Goal: Complete application form: Complete application form

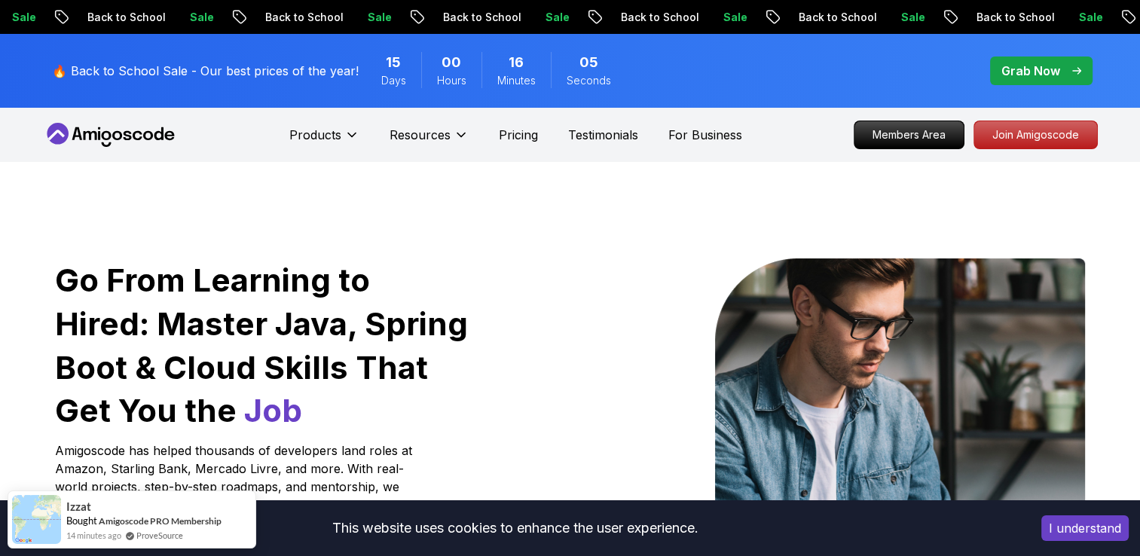
click at [1075, 538] on button "I understand" at bounding box center [1084, 528] width 87 height 26
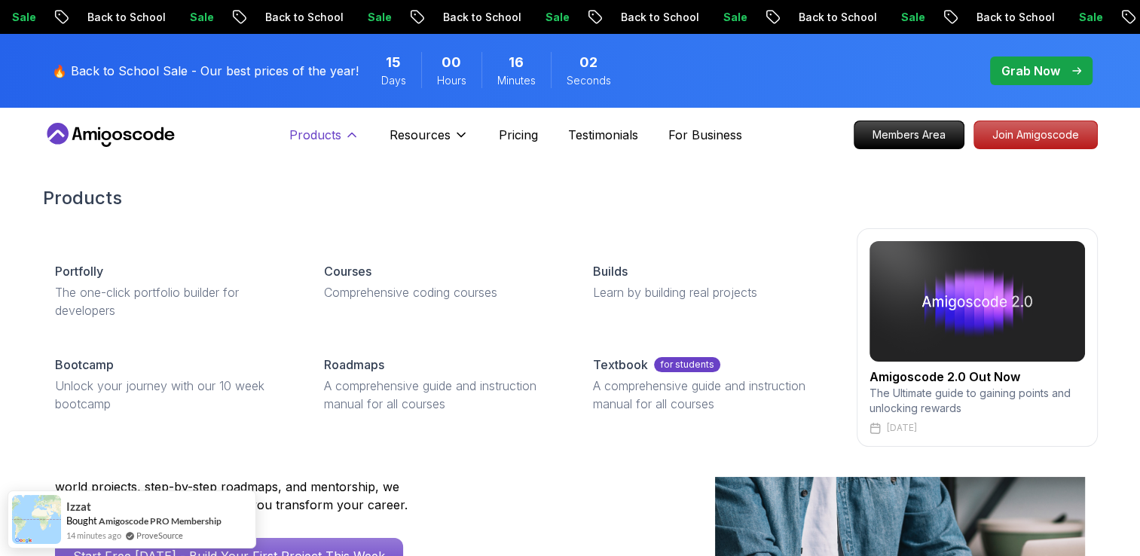
click at [341, 131] on button "Products" at bounding box center [324, 141] width 70 height 30
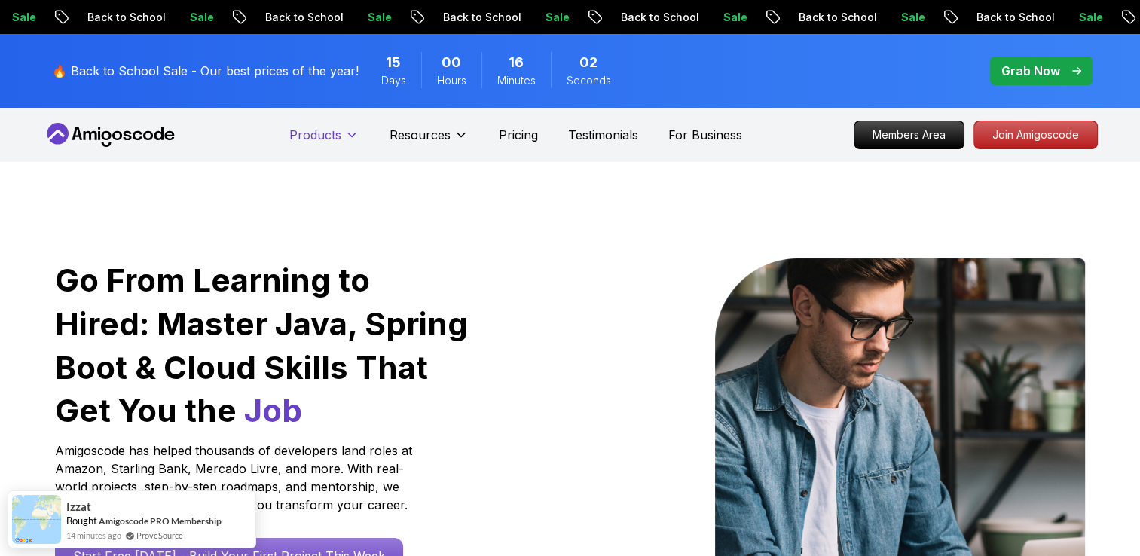
click at [341, 131] on button "Products" at bounding box center [324, 141] width 70 height 30
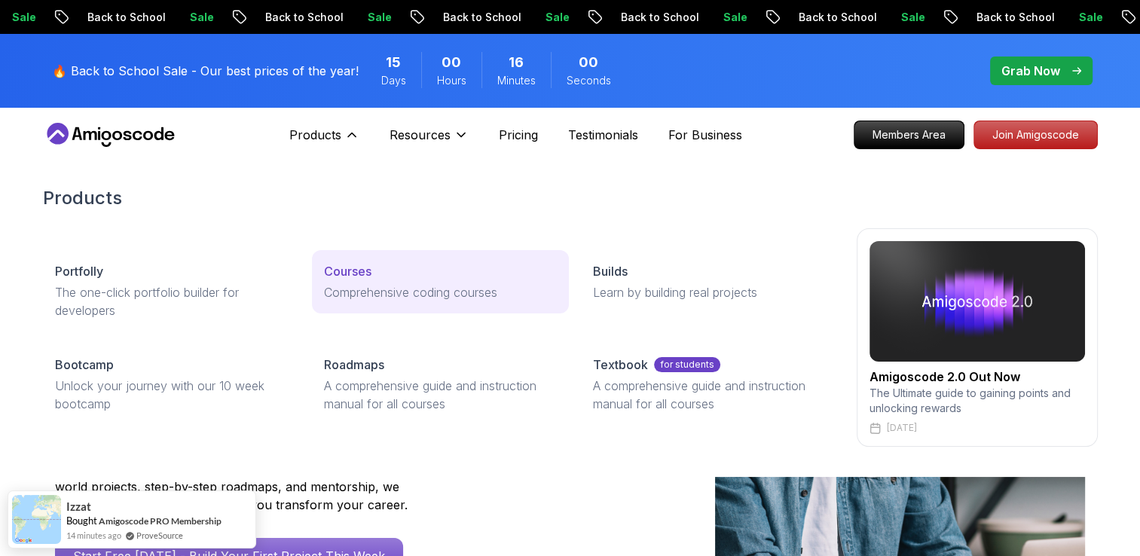
click at [337, 299] on p "Comprehensive coding courses" at bounding box center [440, 292] width 233 height 18
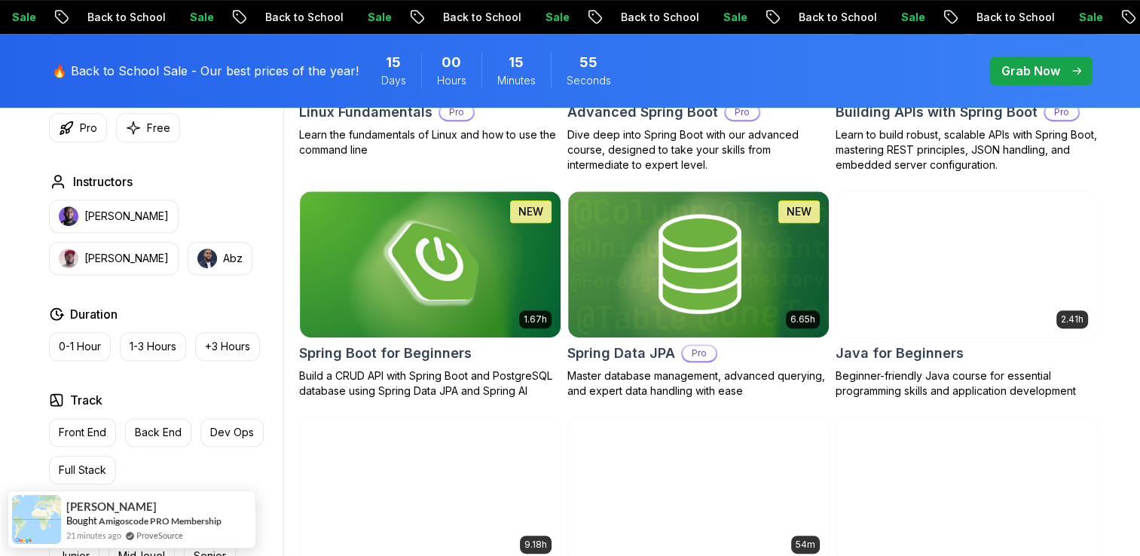
scroll to position [632, 0]
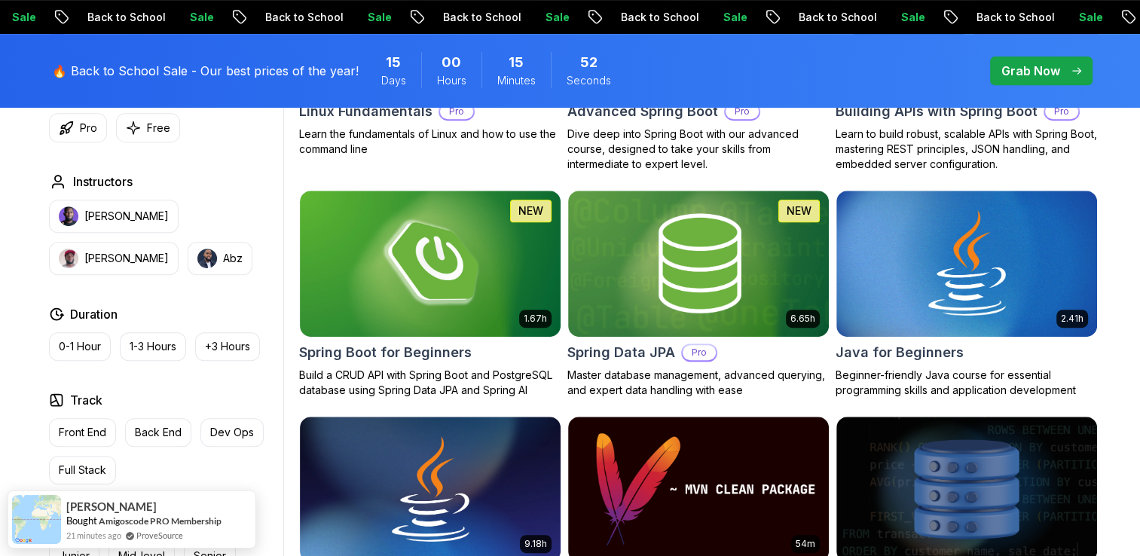
click at [1023, 74] on p "Grab Now" at bounding box center [1030, 71] width 59 height 18
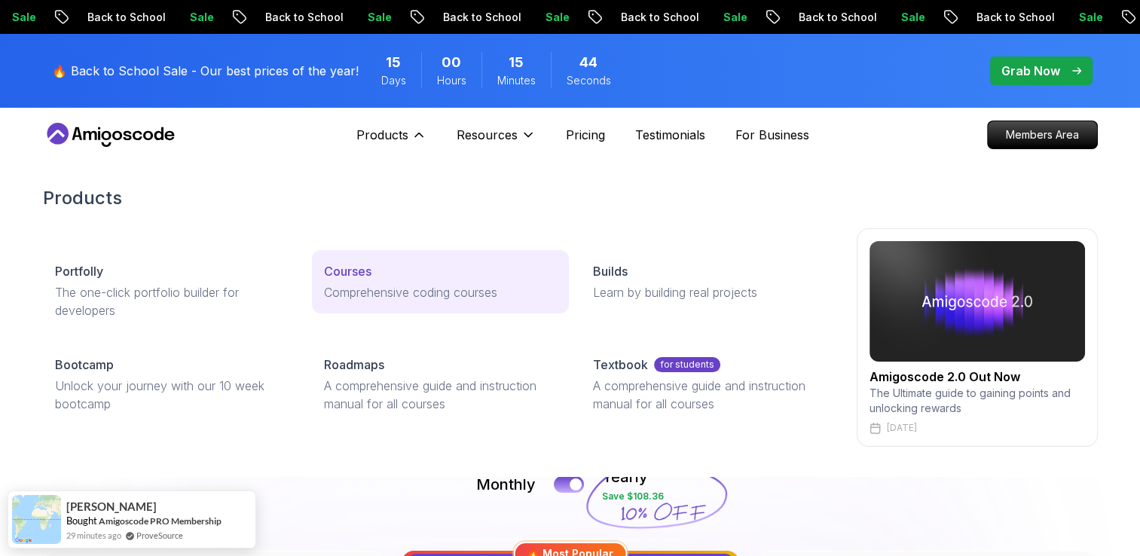
click at [358, 288] on p "Comprehensive coding courses" at bounding box center [440, 292] width 233 height 18
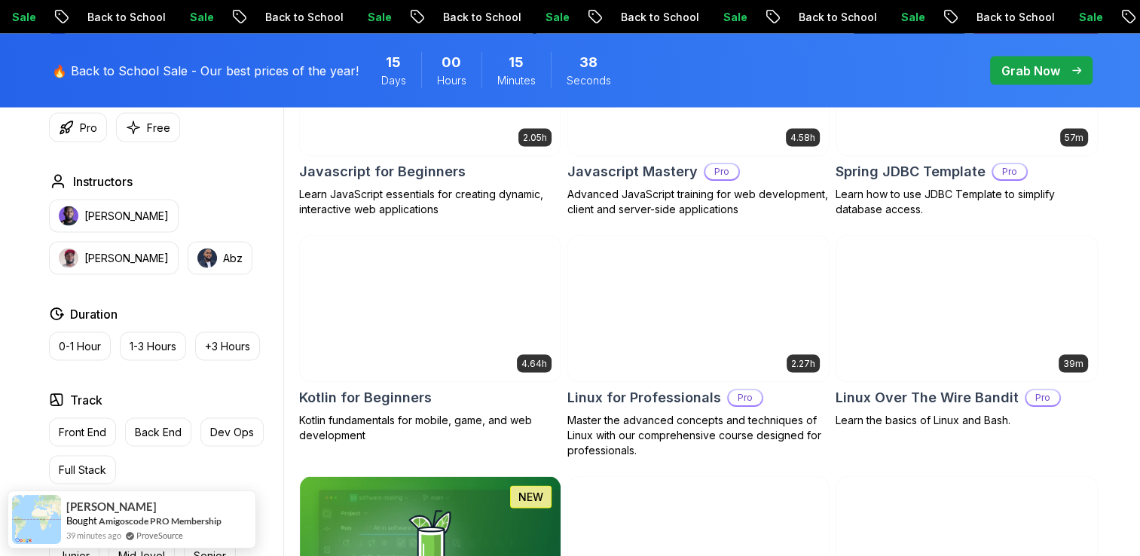
scroll to position [2973, 0]
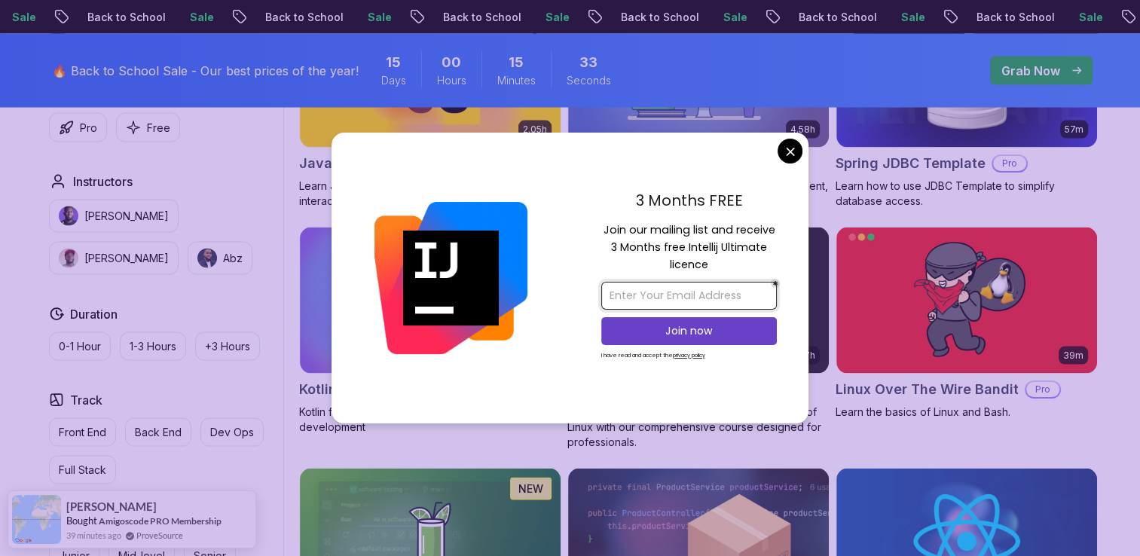
click at [669, 295] on input "email" at bounding box center [689, 296] width 176 height 28
click at [653, 286] on input "email" at bounding box center [689, 296] width 176 height 28
type input "haripackiyam26@gmail.com"
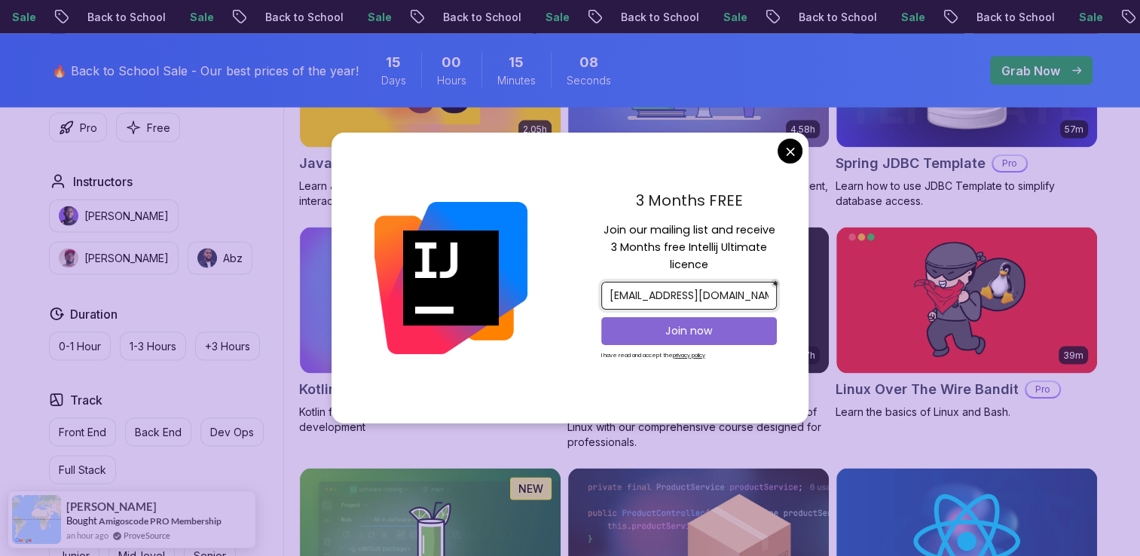
click at [666, 326] on p "Join now" at bounding box center [689, 330] width 142 height 15
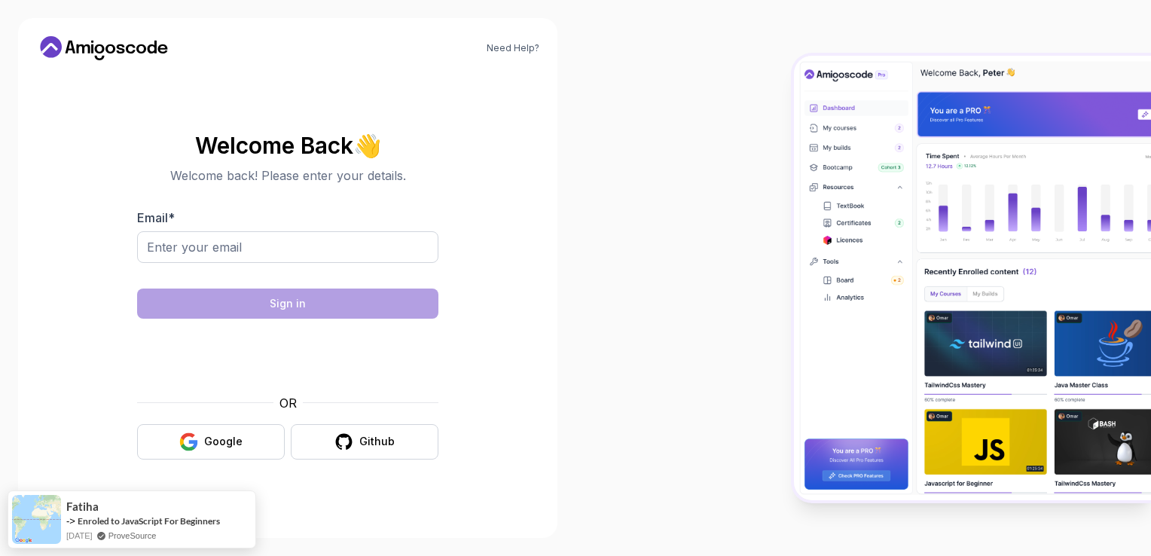
type input "haripackiyam26@gmail.com"
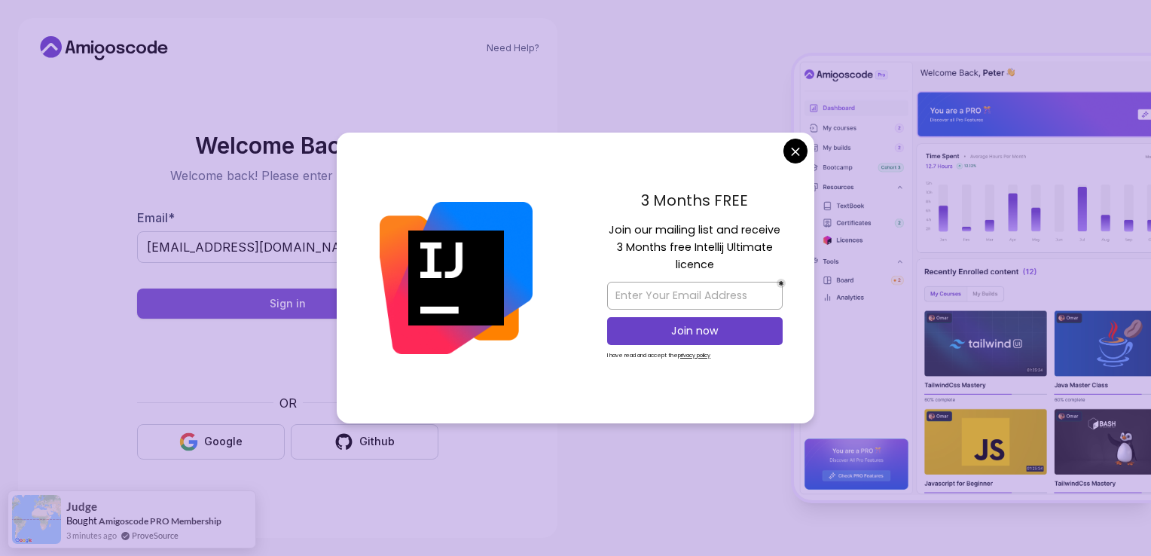
click at [285, 297] on div "Sign in" at bounding box center [288, 303] width 36 height 15
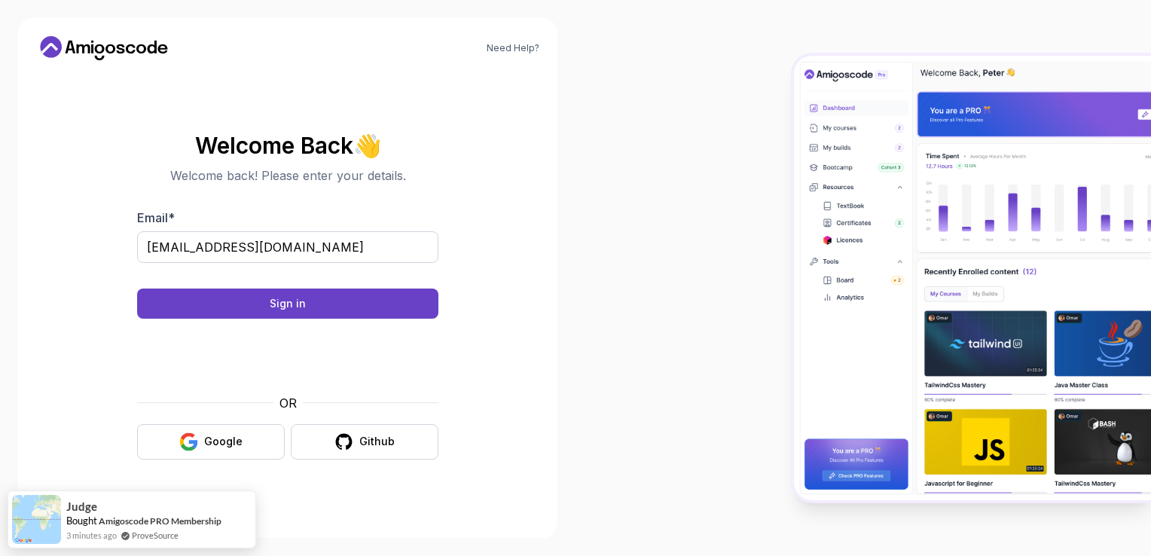
click at [790, 149] on body "Need Help? Welcome Back 👋 Welcome back! Please enter your details. Email * hari…" at bounding box center [575, 278] width 1151 height 556
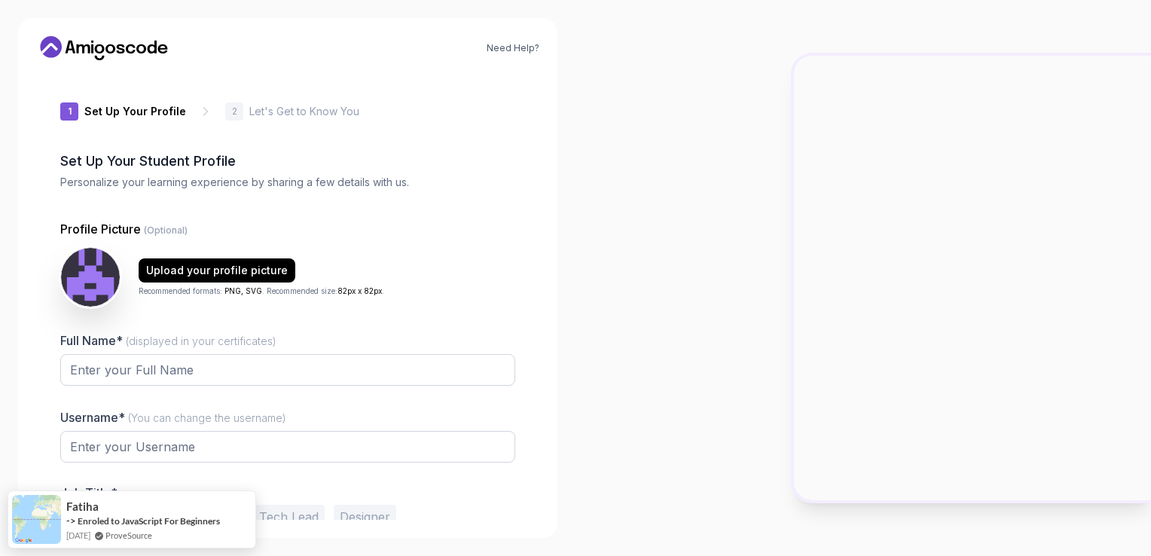
type input "loftyowl5d874"
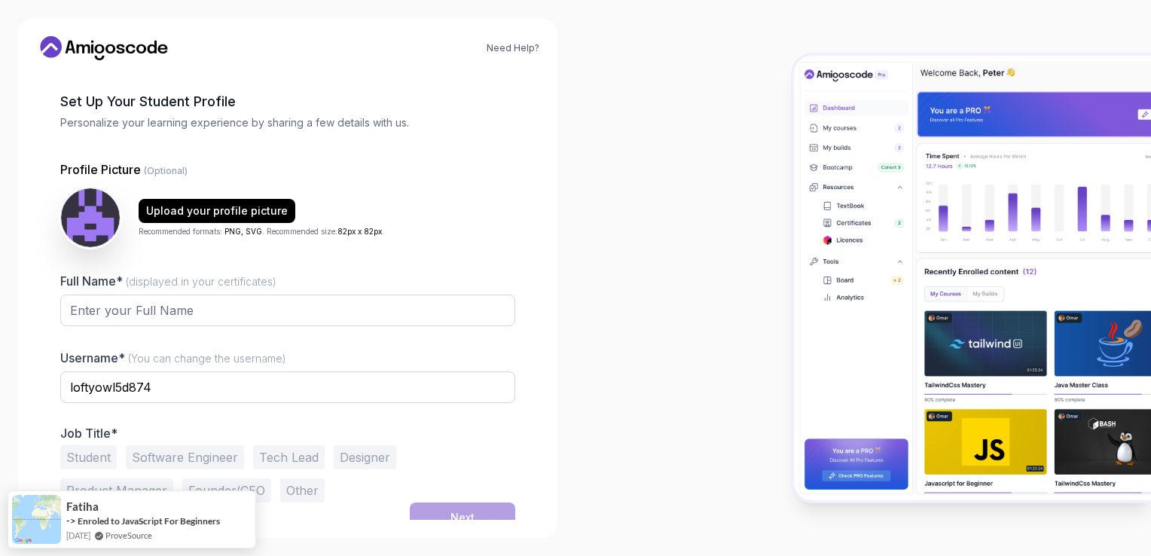
scroll to position [72, 0]
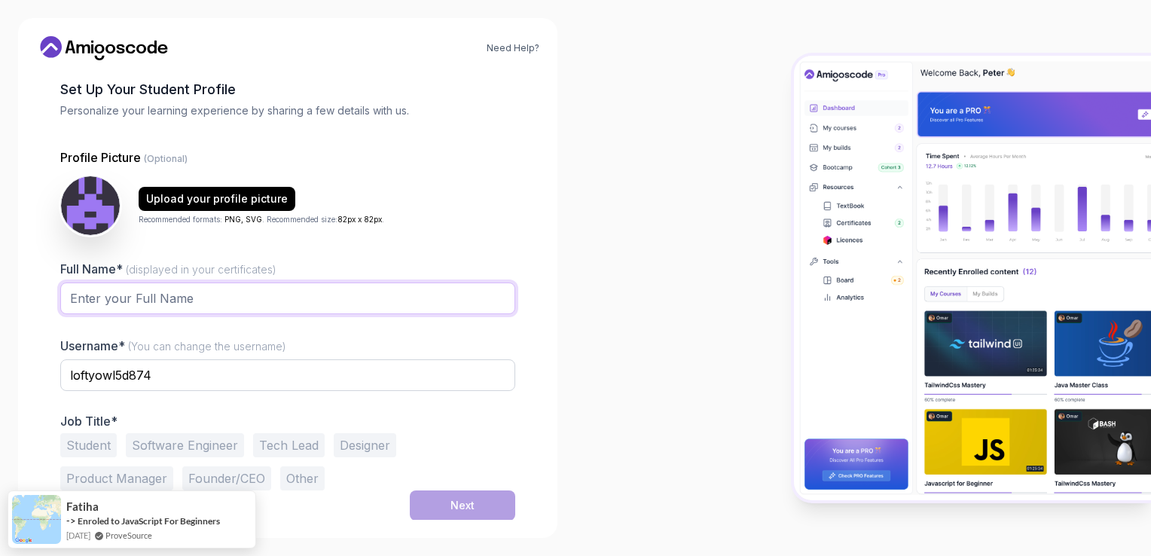
click at [106, 292] on input "Full Name* (displayed in your certificates)" at bounding box center [287, 298] width 455 height 32
type input "[PERSON_NAME] S"
click at [217, 373] on input "loftyowl5d874" at bounding box center [287, 375] width 455 height 32
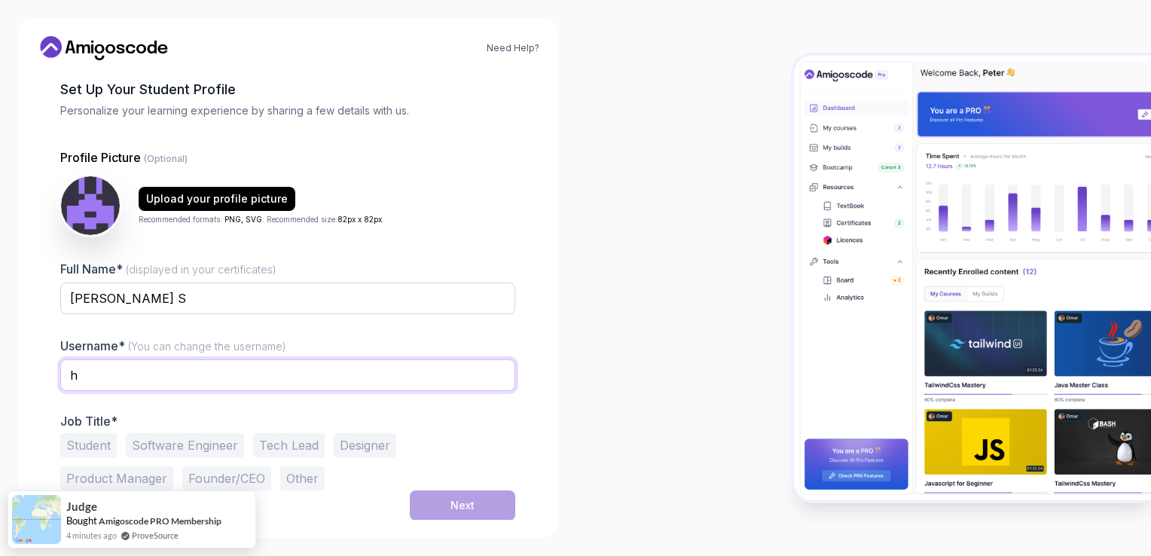
type input "[PERSON_NAME]"
click at [217, 373] on input "[PERSON_NAME]" at bounding box center [287, 375] width 455 height 32
click at [354, 333] on div "Full Name* (displayed in your certificates) [PERSON_NAME] S Username* (You can …" at bounding box center [287, 375] width 455 height 230
click at [174, 446] on button "Software Engineer" at bounding box center [185, 445] width 118 height 24
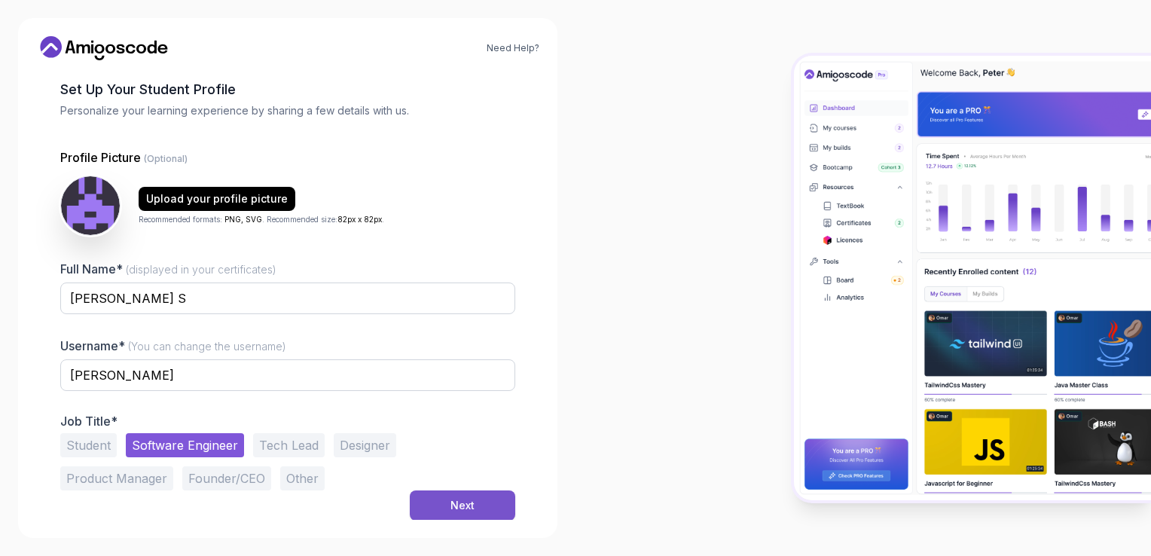
click at [470, 502] on div "Next" at bounding box center [462, 505] width 24 height 15
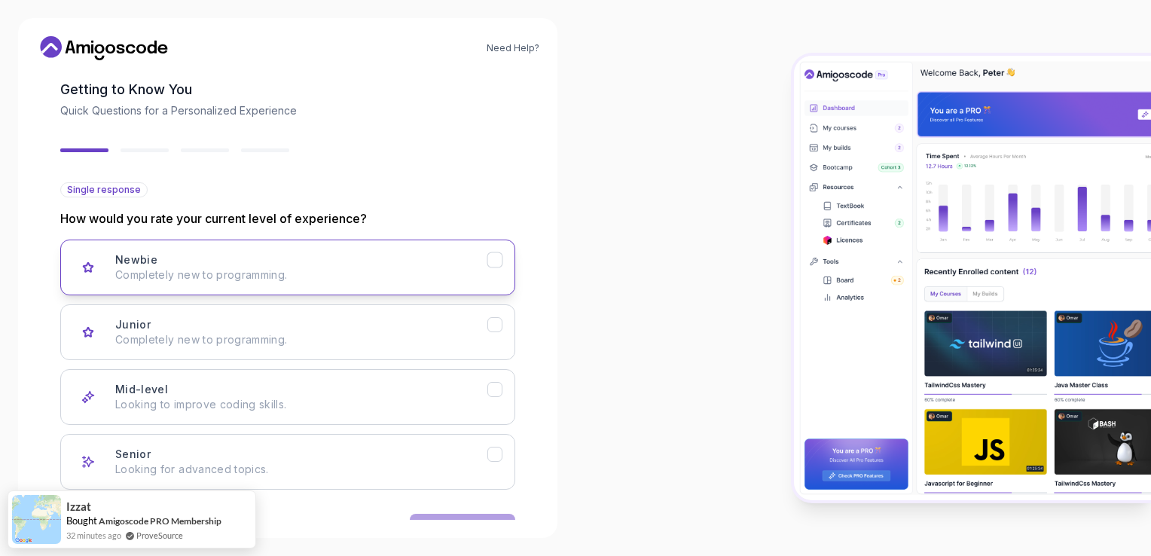
scroll to position [118, 0]
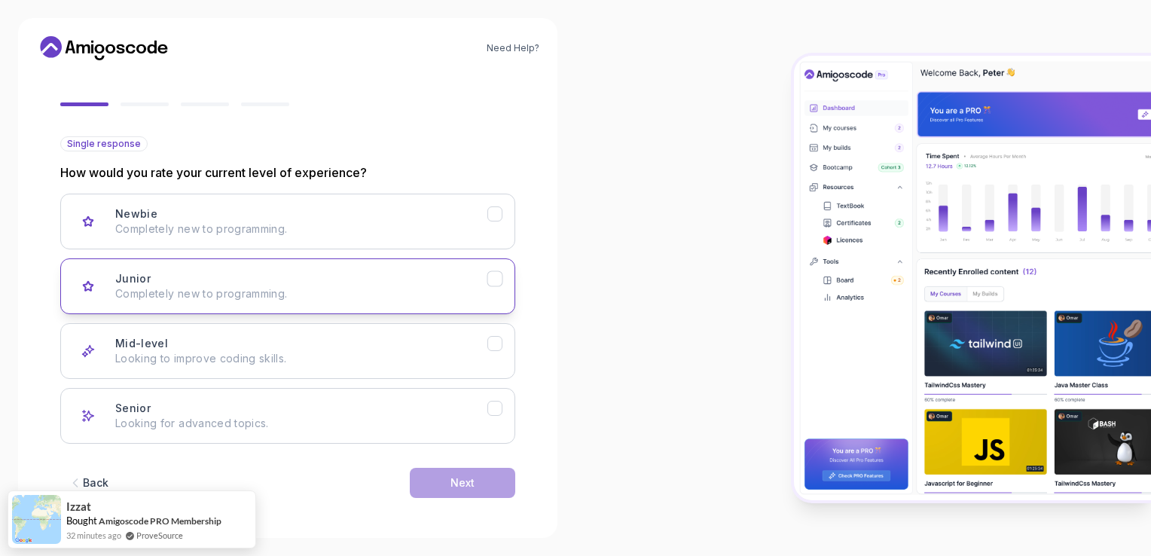
click at [502, 276] on div "Junior" at bounding box center [495, 279] width 16 height 16
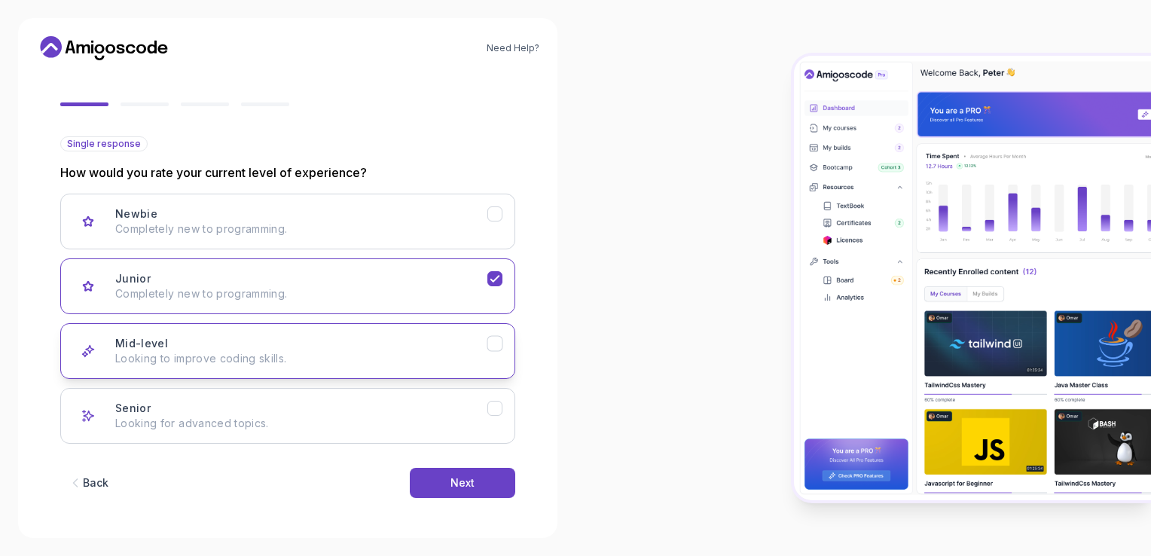
click at [496, 339] on icon "Mid-level" at bounding box center [495, 344] width 14 height 14
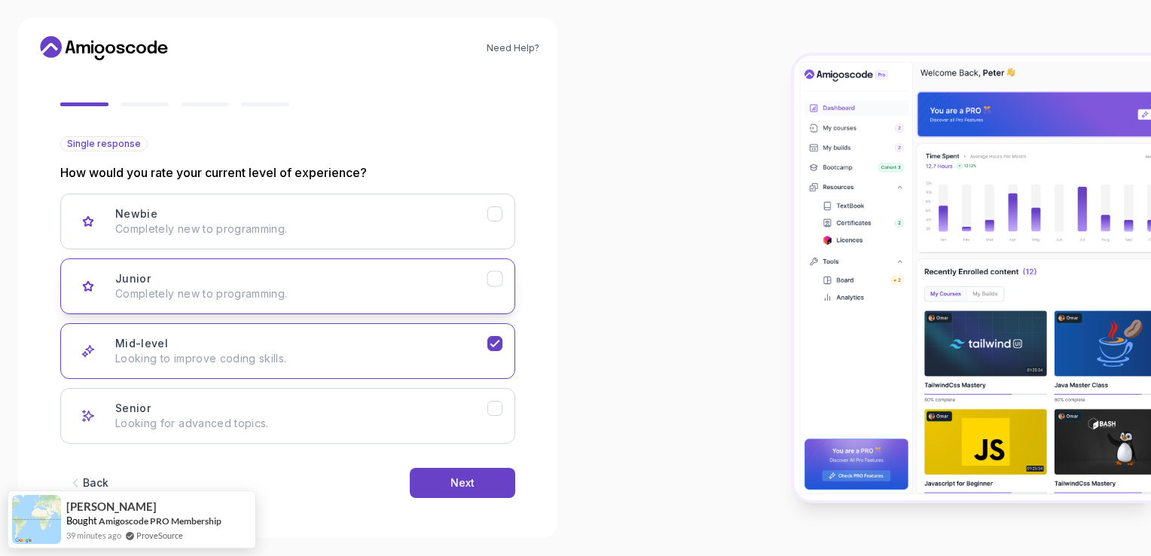
click at [500, 276] on icon "Junior" at bounding box center [495, 279] width 14 height 14
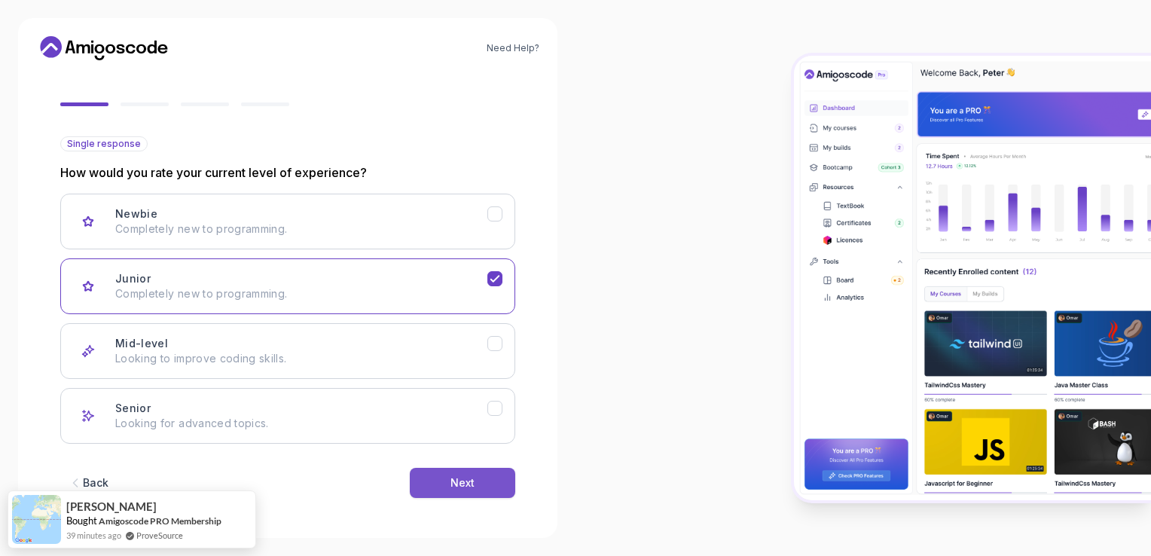
click at [469, 477] on div "Next" at bounding box center [462, 482] width 24 height 15
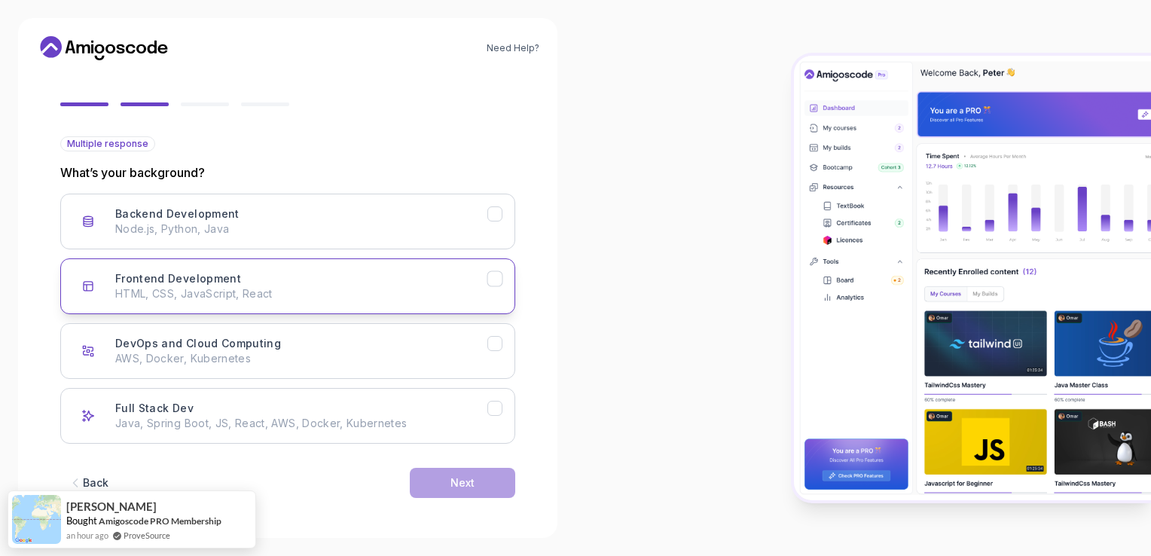
click at [501, 276] on icon "Frontend Development" at bounding box center [495, 279] width 14 height 14
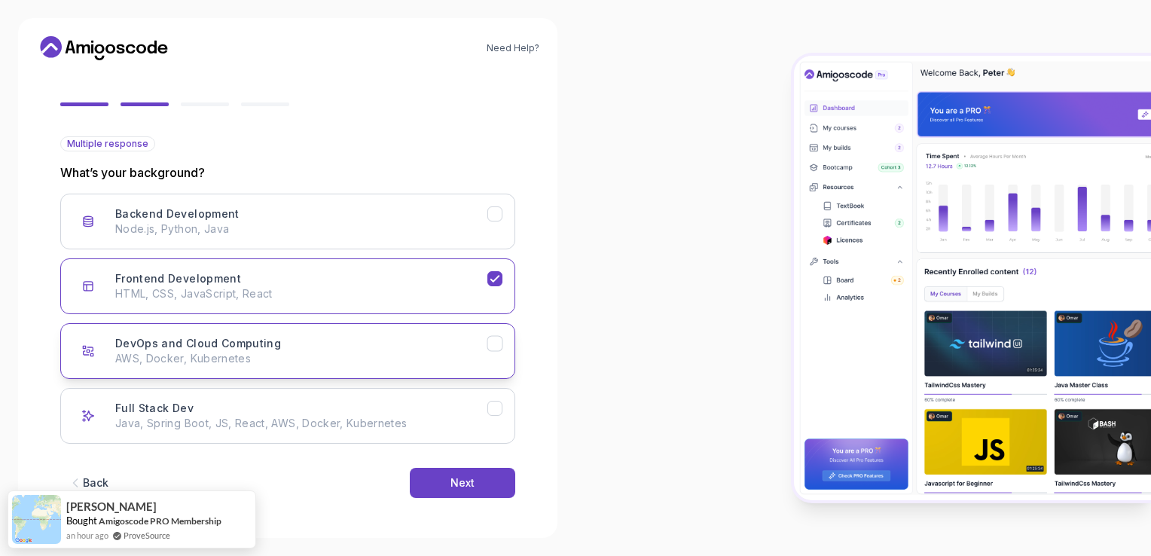
click at [495, 342] on icon "DevOps and Cloud Computing" at bounding box center [494, 343] width 8 height 6
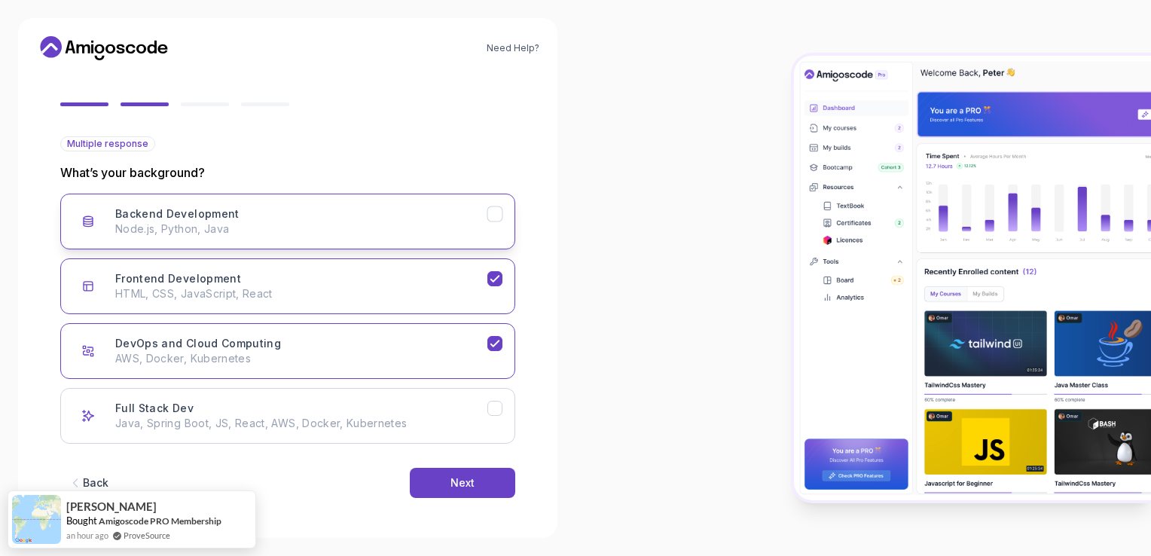
click at [493, 217] on icon "Backend Development" at bounding box center [495, 214] width 14 height 14
click at [497, 407] on icon "Full Stack Dev" at bounding box center [495, 408] width 14 height 14
click at [483, 482] on button "Next" at bounding box center [462, 483] width 105 height 30
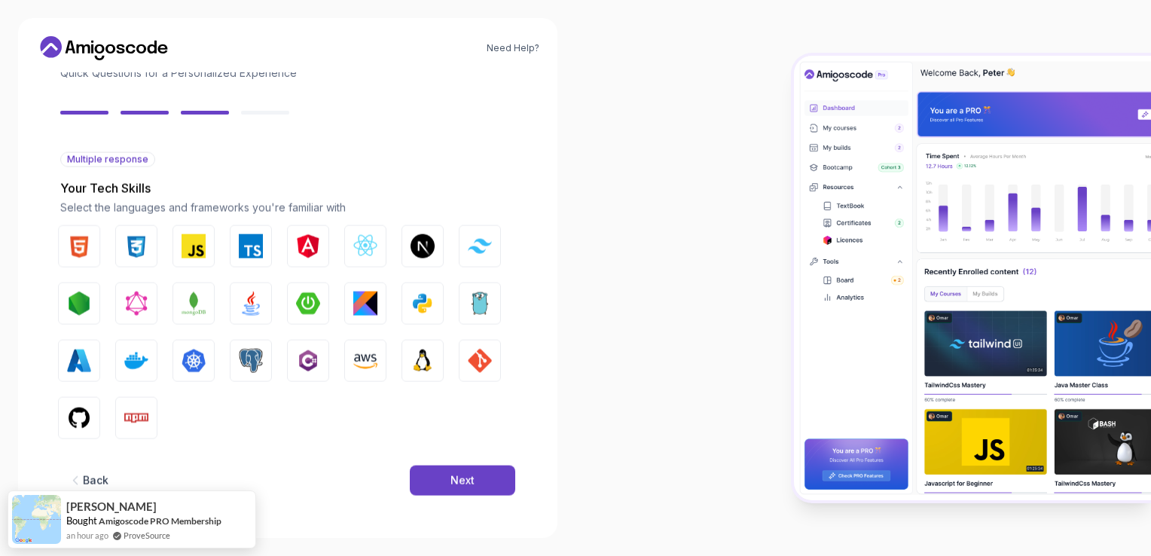
scroll to position [101, 0]
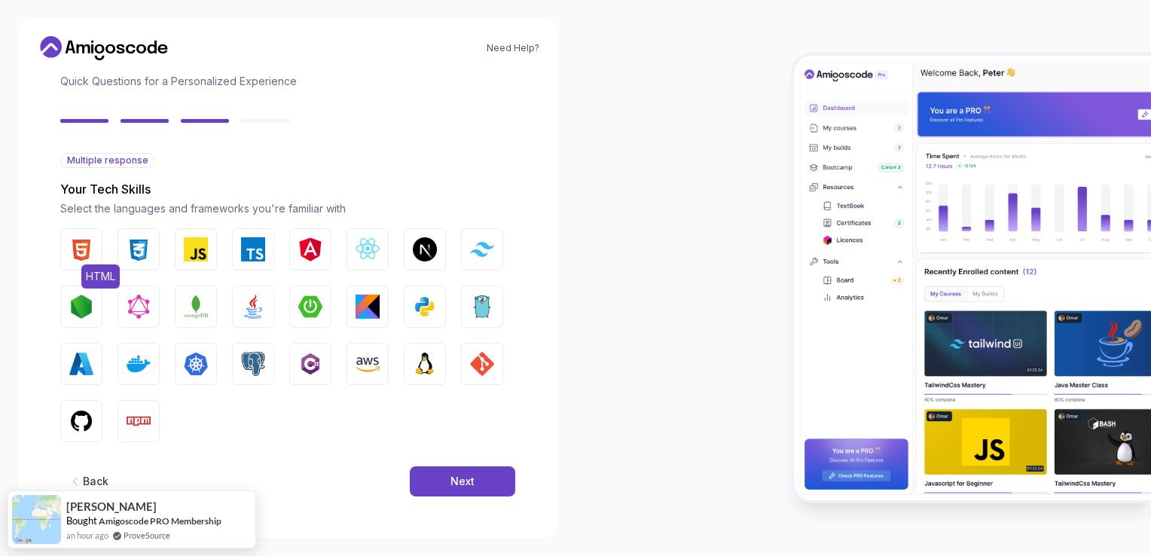
click at [69, 249] on img "button" at bounding box center [81, 249] width 24 height 24
click at [137, 255] on img "button" at bounding box center [139, 249] width 24 height 24
click at [201, 263] on button "JavaScript" at bounding box center [196, 249] width 42 height 42
click at [313, 263] on button "Angular" at bounding box center [310, 249] width 42 height 42
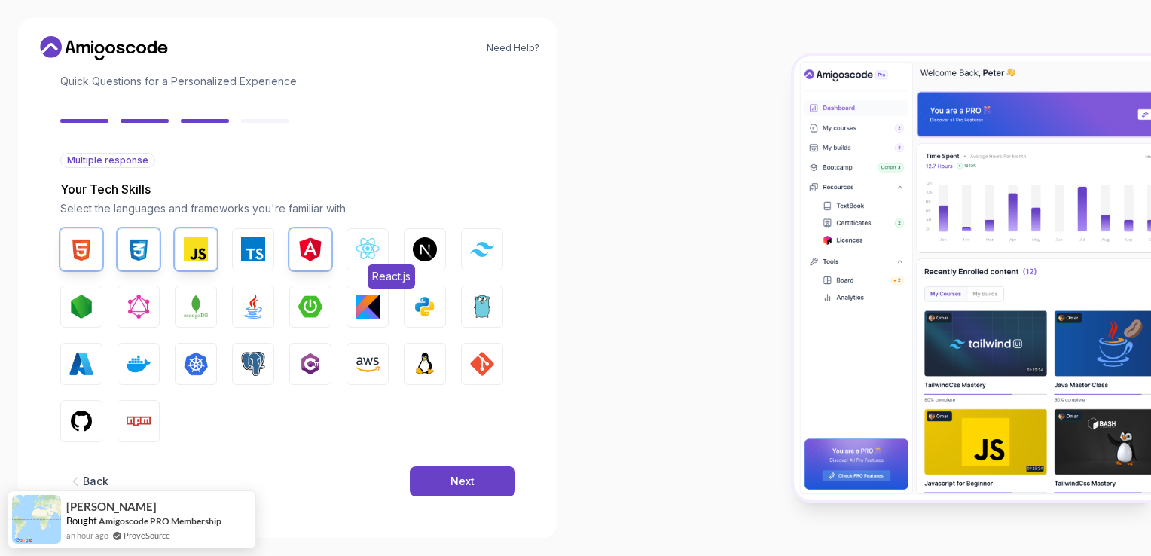
click at [375, 258] on img "button" at bounding box center [368, 249] width 24 height 24
click at [310, 313] on img "button" at bounding box center [310, 307] width 24 height 24
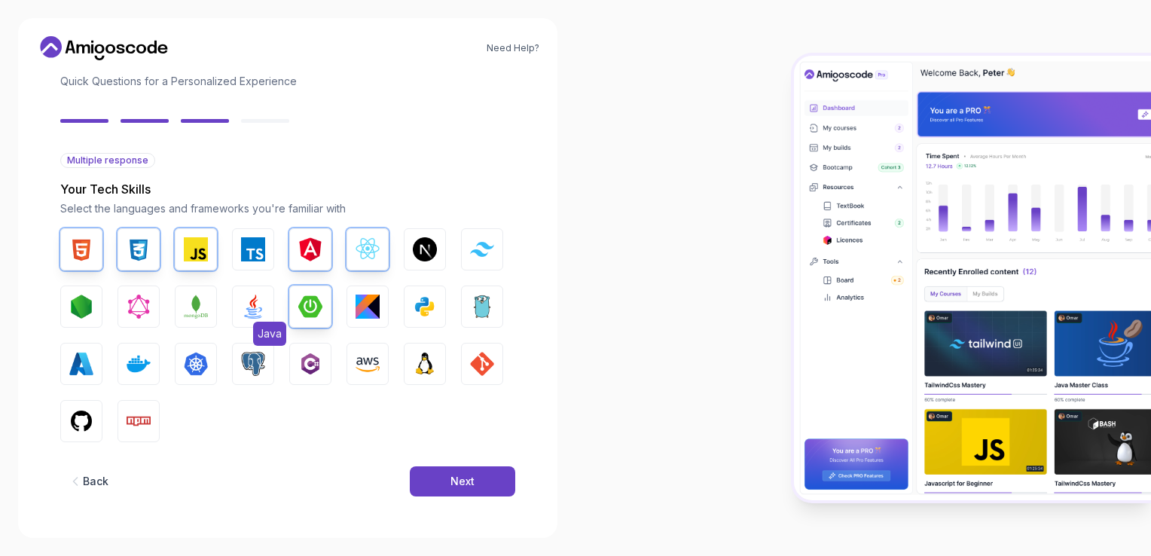
click at [262, 304] on img "button" at bounding box center [253, 307] width 24 height 24
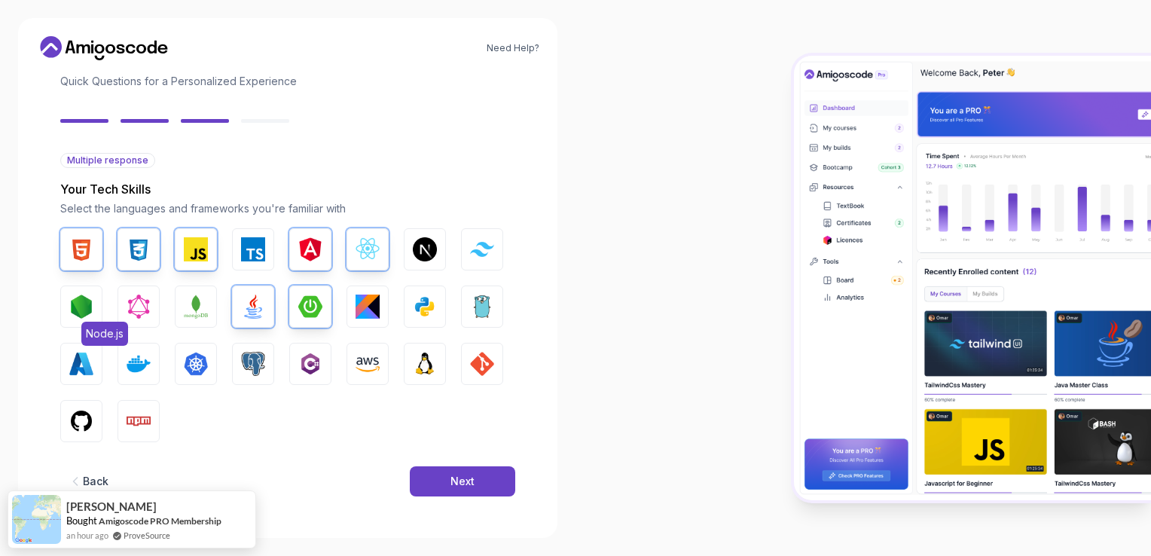
click at [76, 312] on img "button" at bounding box center [81, 307] width 24 height 24
click at [75, 372] on img "button" at bounding box center [81, 364] width 24 height 24
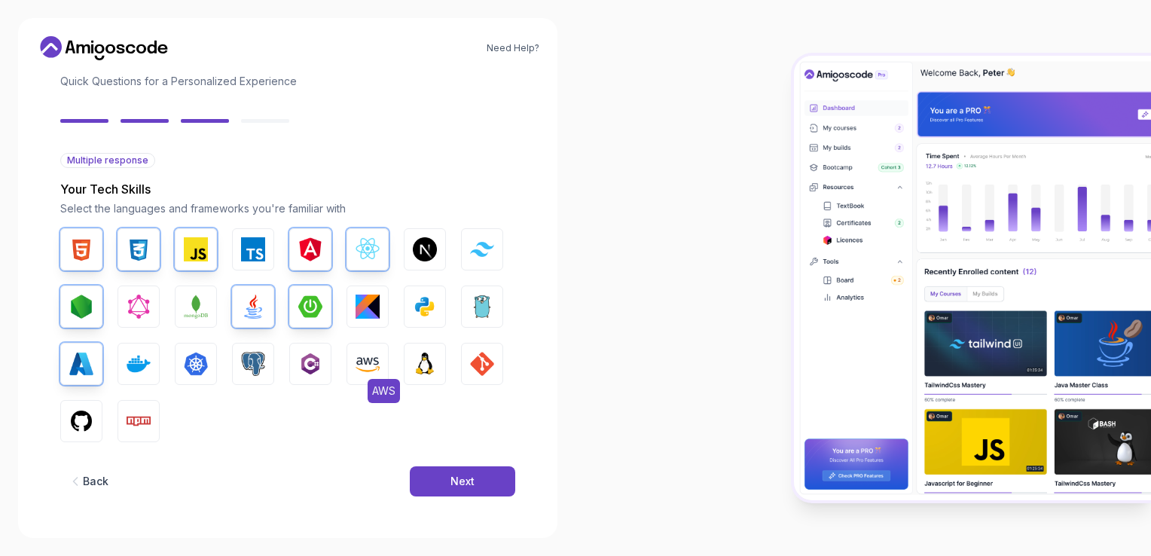
click at [356, 366] on img "button" at bounding box center [368, 364] width 24 height 24
click at [257, 353] on img "button" at bounding box center [253, 364] width 24 height 24
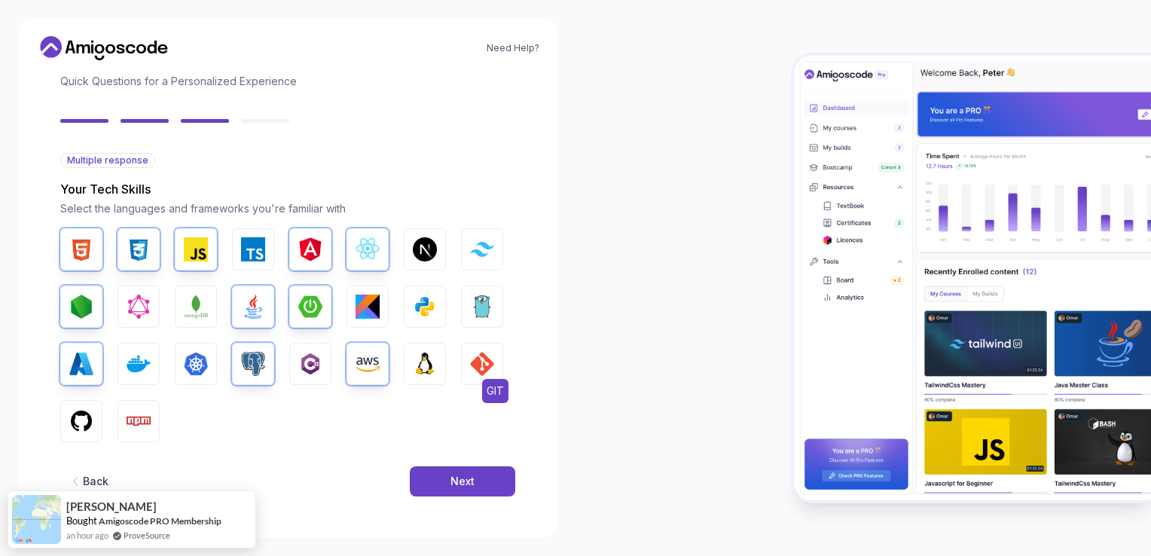
click at [476, 361] on img "button" at bounding box center [482, 364] width 24 height 24
click at [87, 426] on img "button" at bounding box center [81, 421] width 24 height 24
click at [127, 429] on img "button" at bounding box center [139, 421] width 24 height 24
click at [464, 484] on div "Next" at bounding box center [462, 481] width 24 height 15
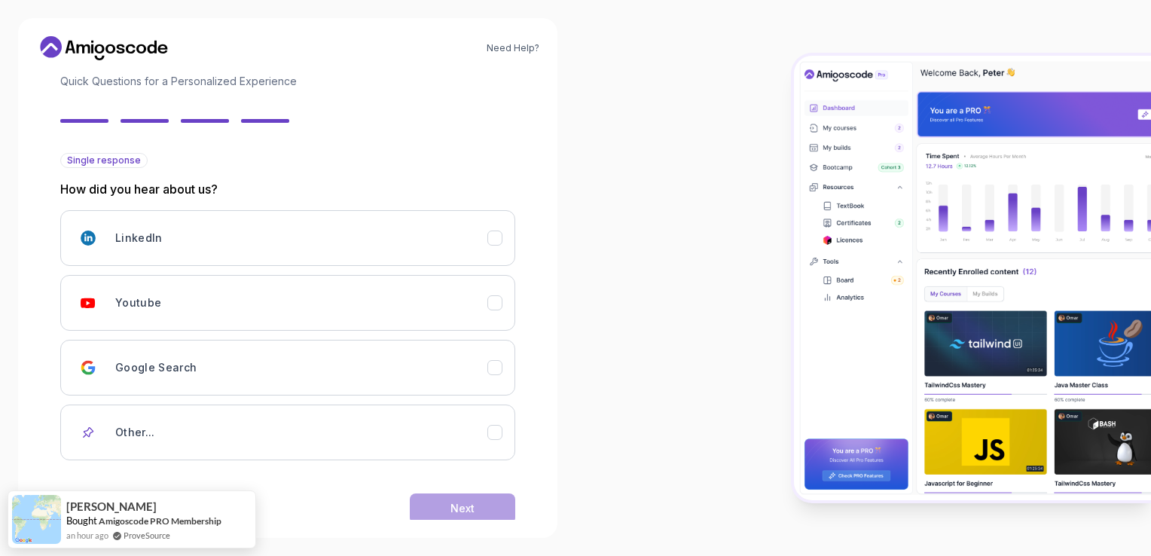
scroll to position [127, 0]
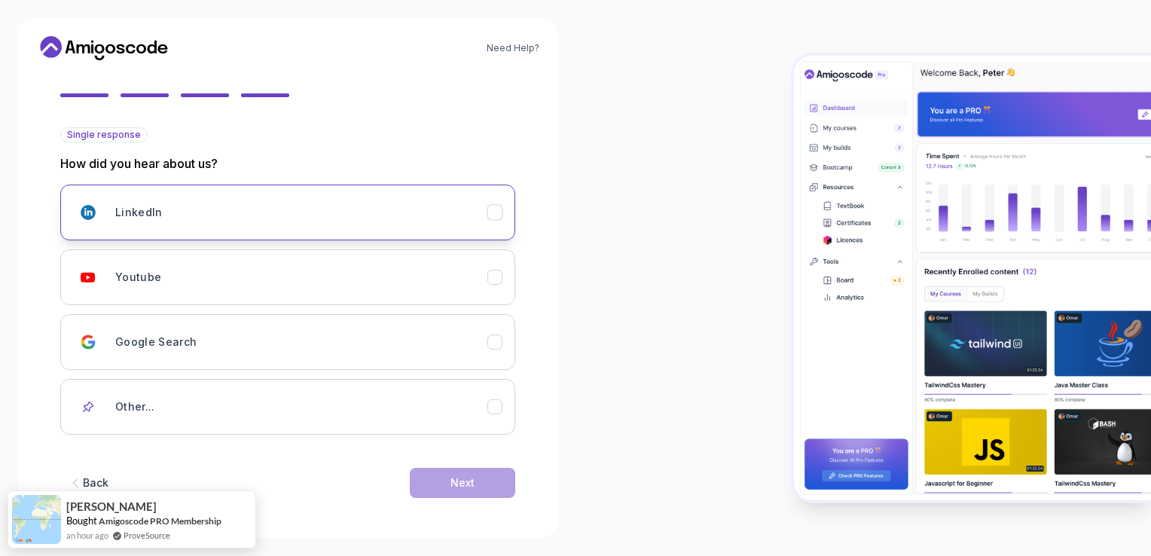
click at [499, 209] on icon "LinkedIn" at bounding box center [494, 212] width 8 height 6
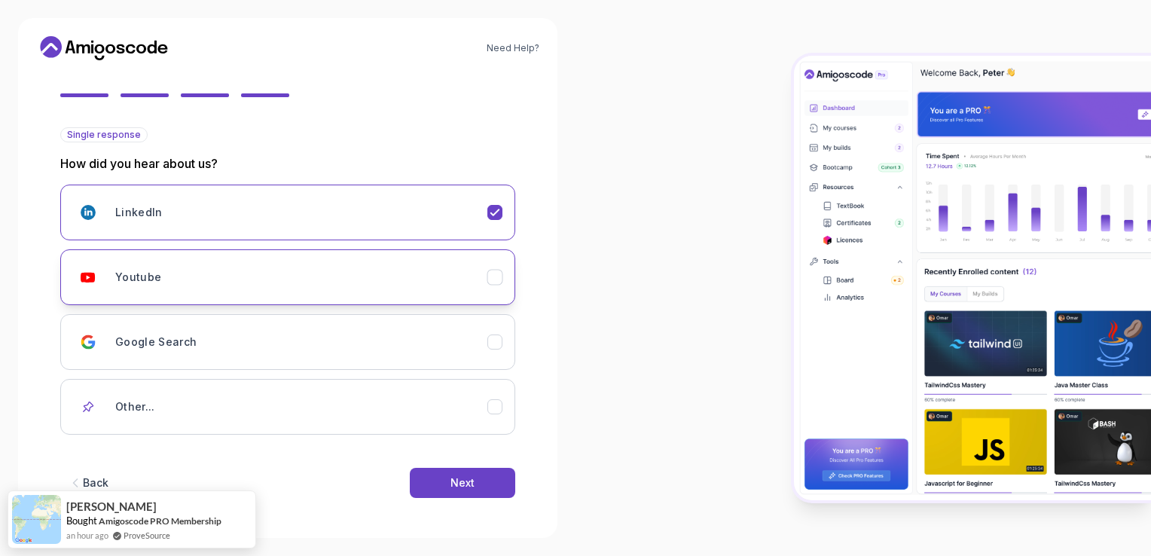
click at [494, 279] on icon "Youtube" at bounding box center [495, 277] width 14 height 14
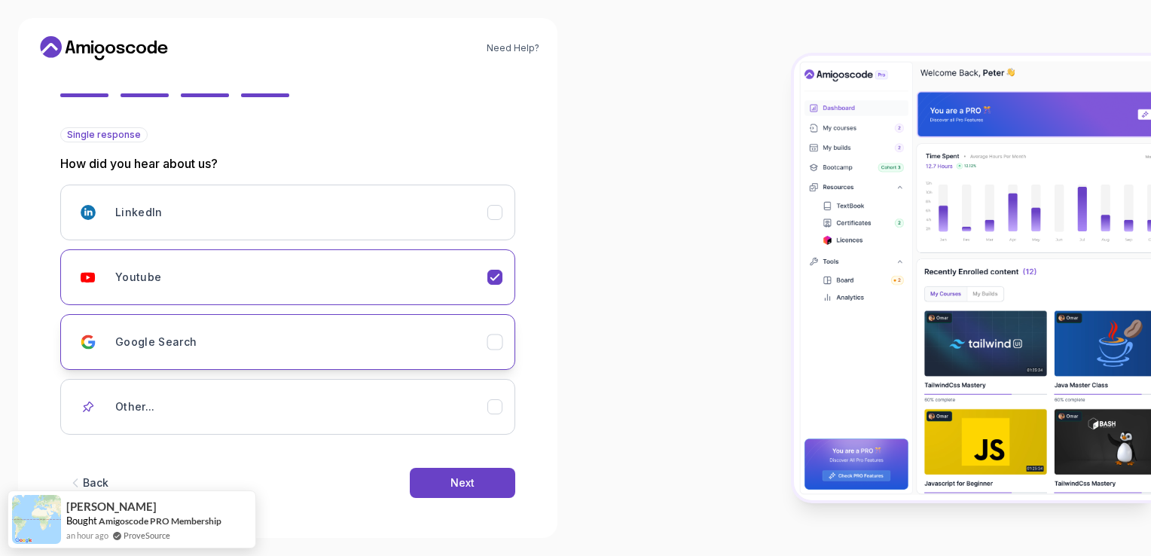
click at [496, 342] on icon "Google Search" at bounding box center [494, 342] width 8 height 6
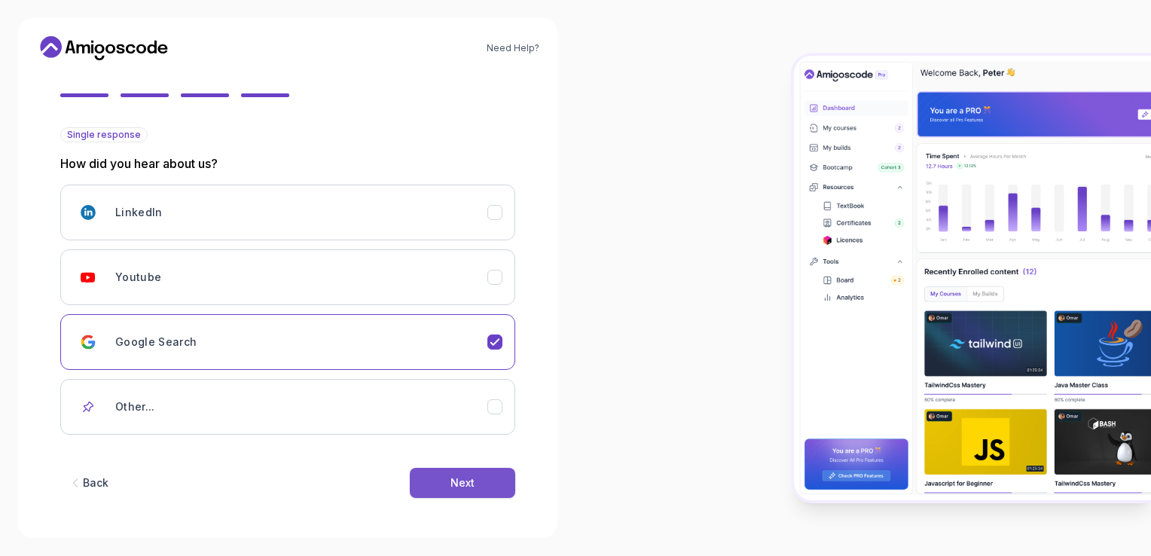
click at [466, 479] on div "Next" at bounding box center [462, 482] width 24 height 15
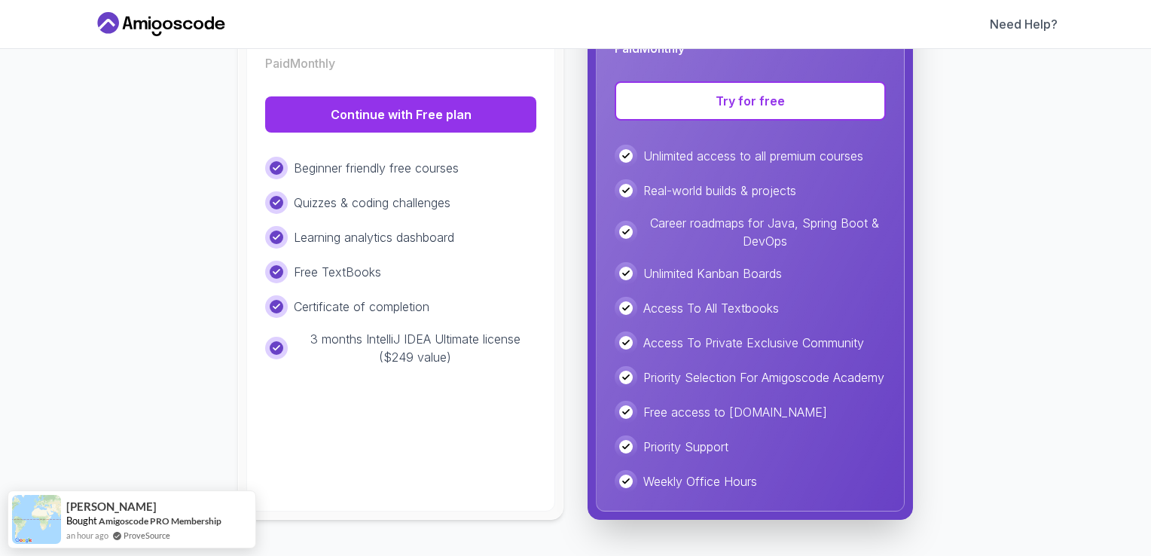
scroll to position [331, 0]
click at [187, 461] on div "Choose the Plan That's Right for You! Select the perfect plan to start your lea…" at bounding box center [575, 142] width 928 height 755
drag, startPoint x: 205, startPoint y: 499, endPoint x: 368, endPoint y: 521, distance: 164.2
click at [368, 521] on body "Need Help? Need Help? Choose the Plan That's Right for You! Select the perfect …" at bounding box center [575, 278] width 1151 height 556
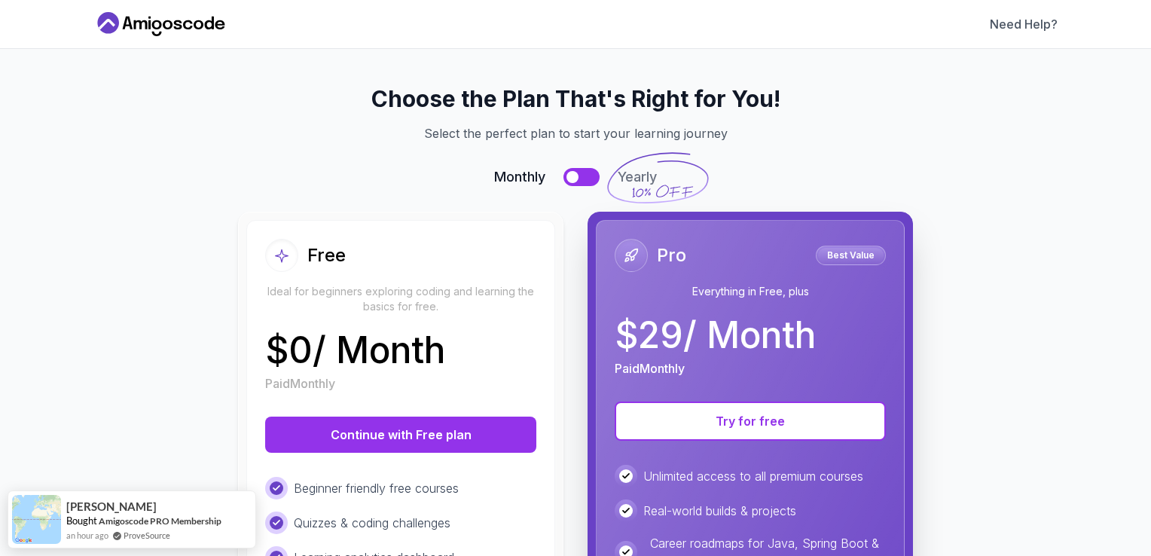
scroll to position [0, 0]
